Goal: Task Accomplishment & Management: Use online tool/utility

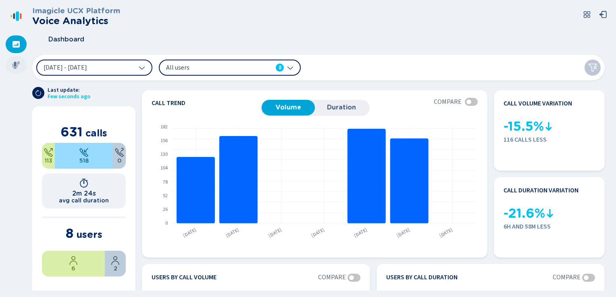
click at [11, 66] on div at bounding box center [16, 65] width 21 height 18
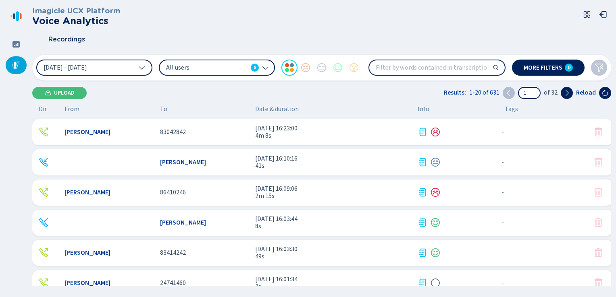
click at [146, 68] on button "[DATE] - [DATE]" at bounding box center [94, 68] width 116 height 16
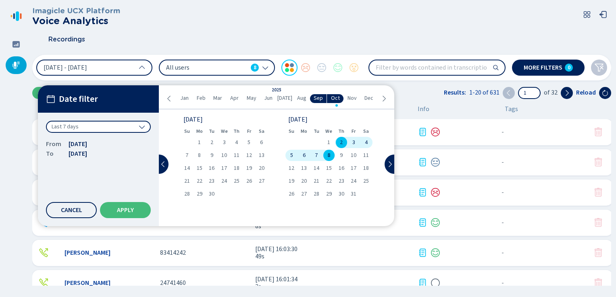
click at [327, 156] on div "8" at bounding box center [328, 155] width 12 height 11
click at [114, 209] on button "Apply" at bounding box center [125, 210] width 51 height 16
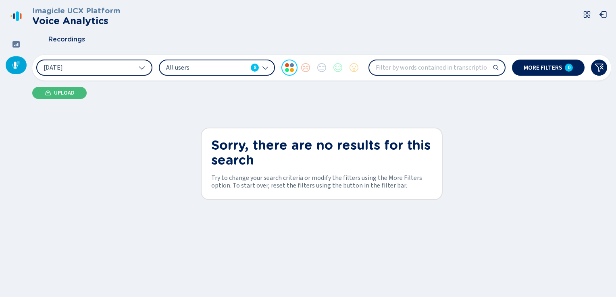
click at [140, 64] on icon at bounding box center [142, 67] width 6 height 6
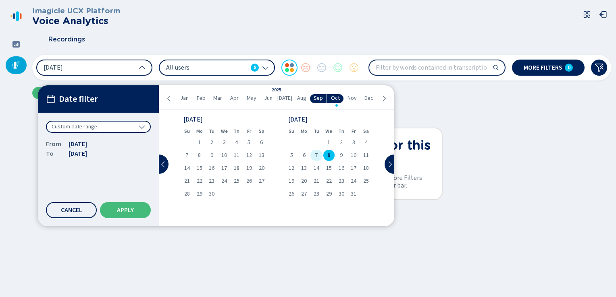
click at [317, 154] on span "7" at bounding box center [316, 156] width 3 height 6
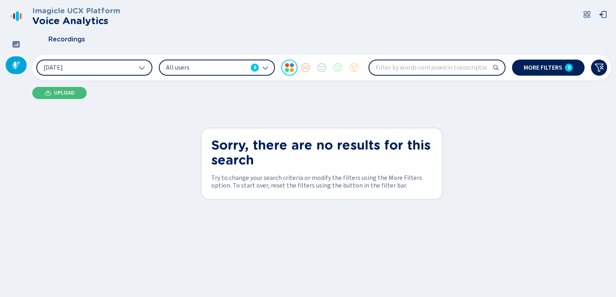
click at [435, 67] on input "search" at bounding box center [436, 67] width 135 height 15
click at [265, 71] on div "All users 8" at bounding box center [217, 68] width 116 height 16
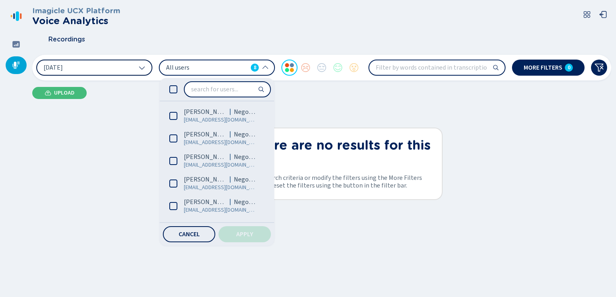
scroll to position [66, 0]
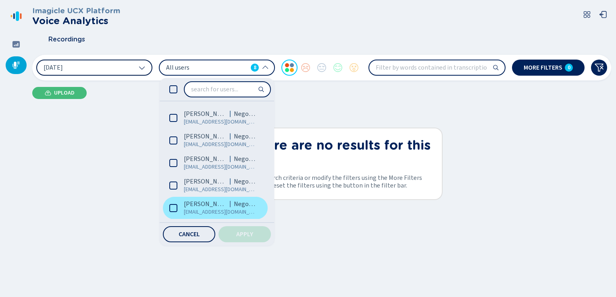
click at [187, 213] on span "[EMAIL_ADDRESS][DOMAIN_NAME]" at bounding box center [220, 212] width 73 height 8
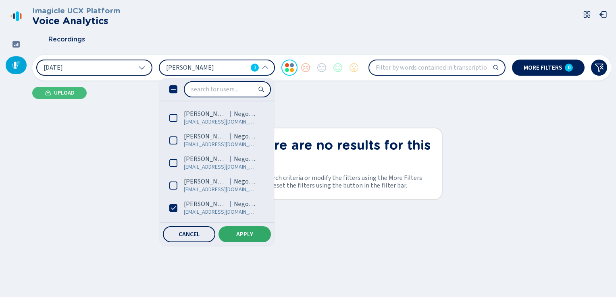
click at [234, 230] on button "Apply" at bounding box center [244, 234] width 52 height 16
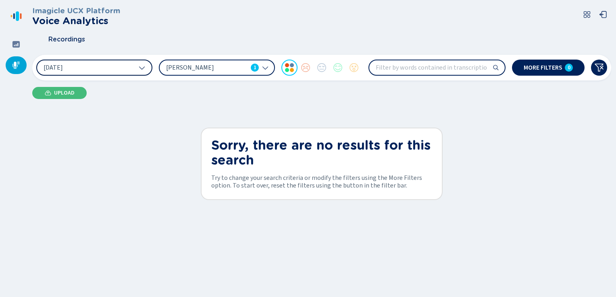
click at [134, 64] on button "[DATE]" at bounding box center [94, 68] width 116 height 16
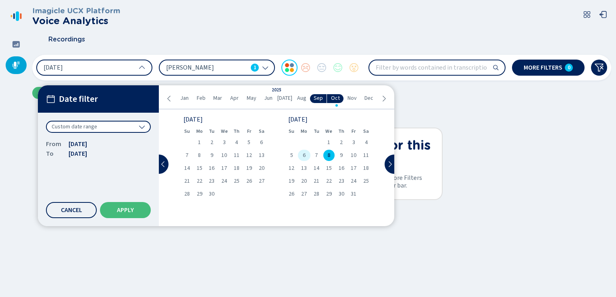
click at [305, 156] on span "6" at bounding box center [304, 156] width 3 height 6
click at [328, 156] on span "8" at bounding box center [328, 156] width 3 height 6
click at [310, 154] on div "7" at bounding box center [316, 155] width 12 height 11
click at [304, 154] on span "6" at bounding box center [304, 156] width 3 height 6
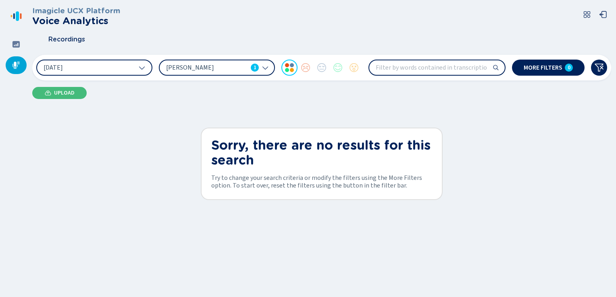
click at [142, 69] on icon at bounding box center [142, 67] width 6 height 6
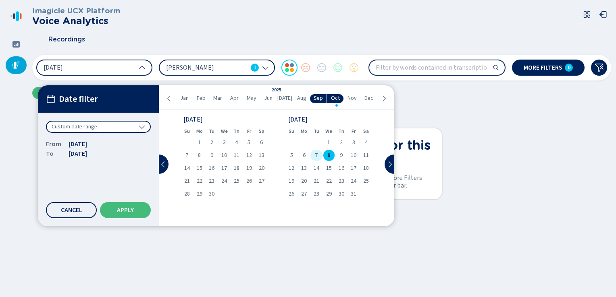
click at [313, 156] on div "7" at bounding box center [316, 155] width 12 height 11
click at [123, 211] on span "Apply" at bounding box center [125, 210] width 17 height 6
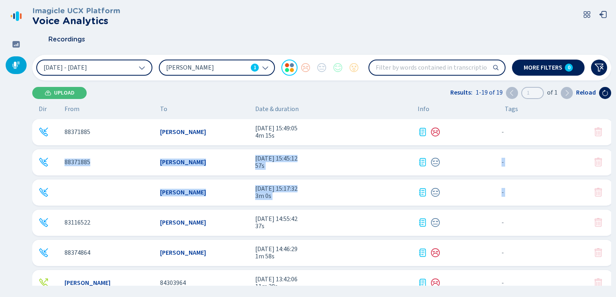
drag, startPoint x: 615, startPoint y: 120, endPoint x: 617, endPoint y: 220, distance: 100.4
click at [615, 220] on html "Please wait, loading app... Imagicle UCX Platform Voice Analytics Recordings [D…" at bounding box center [308, 148] width 616 height 297
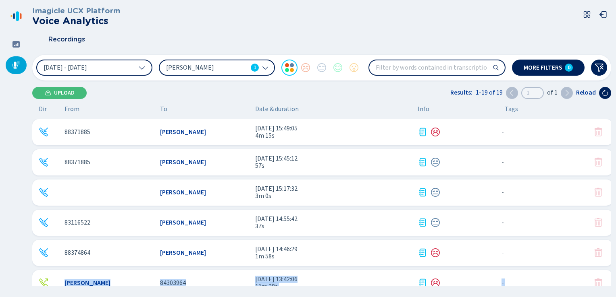
drag, startPoint x: 614, startPoint y: 264, endPoint x: 616, endPoint y: 281, distance: 17.8
click at [615, 281] on html "Please wait, loading app... Imagicle UCX Platform Voice Analytics Recordings [D…" at bounding box center [308, 148] width 616 height 297
click at [614, 247] on div "Imagicle UCX Platform Voice Analytics Recordings [DATE] - [DATE] [PERSON_NAME] …" at bounding box center [324, 148] width 584 height 297
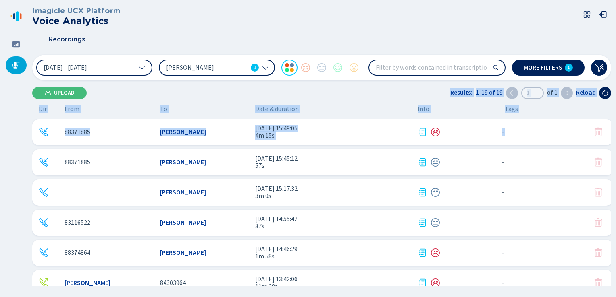
drag, startPoint x: 615, startPoint y: 60, endPoint x: 617, endPoint y: 138, distance: 78.2
click at [615, 138] on html "Please wait, loading app... Imagicle UCX Platform Voice Analytics Recordings [D…" at bounding box center [308, 148] width 616 height 297
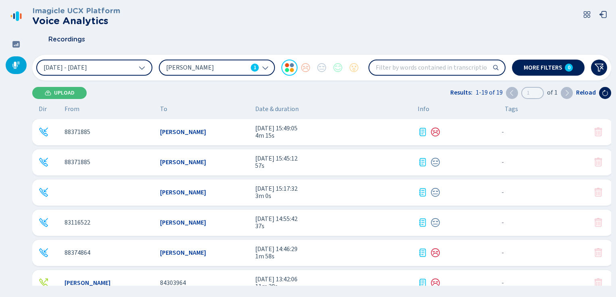
click at [399, 27] on header "Imagicle UCX Platform Voice Analytics Recordings" at bounding box center [321, 28] width 579 height 44
click at [614, 191] on div "Imagicle UCX Platform Voice Analytics Recordings [DATE] - [DATE] [PERSON_NAME] …" at bounding box center [324, 148] width 584 height 297
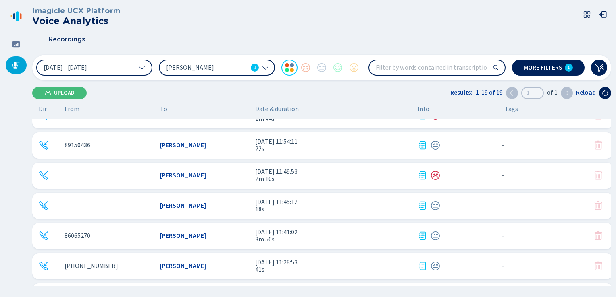
scroll to position [380, 0]
click at [615, 187] on div "Imagicle UCX Platform Voice Analytics Recordings [DATE] - [DATE] [PERSON_NAME] …" at bounding box center [324, 148] width 584 height 297
click at [615, 170] on div "Imagicle UCX Platform Voice Analytics Recordings [DATE] - [DATE] [PERSON_NAME] …" at bounding box center [324, 148] width 584 height 297
click at [615, 167] on div "Imagicle UCX Platform Voice Analytics Recordings [DATE] - [DATE] [PERSON_NAME] …" at bounding box center [324, 148] width 584 height 297
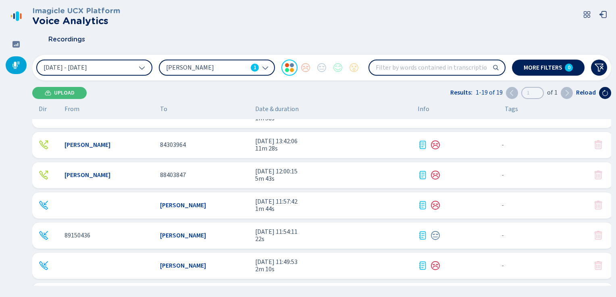
scroll to position [0, 0]
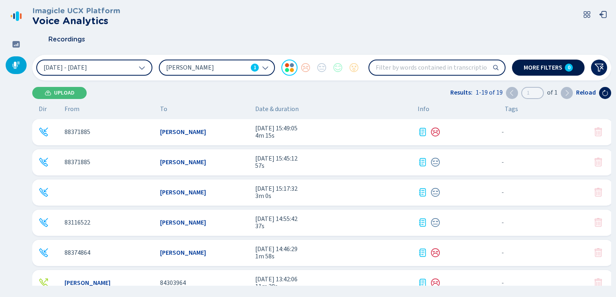
click at [570, 72] on button "More filters 0" at bounding box center [548, 68] width 73 height 16
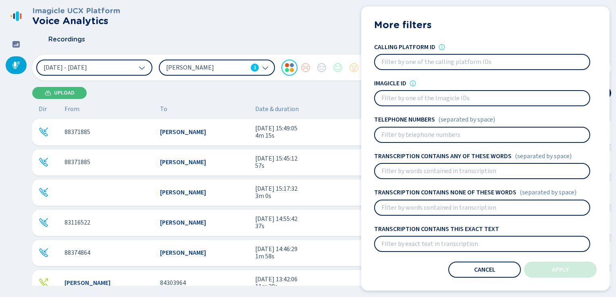
click at [403, 135] on input at bounding box center [482, 135] width 214 height 15
click at [484, 266] on button "Cancel" at bounding box center [484, 270] width 73 height 16
